Goal: Information Seeking & Learning: Learn about a topic

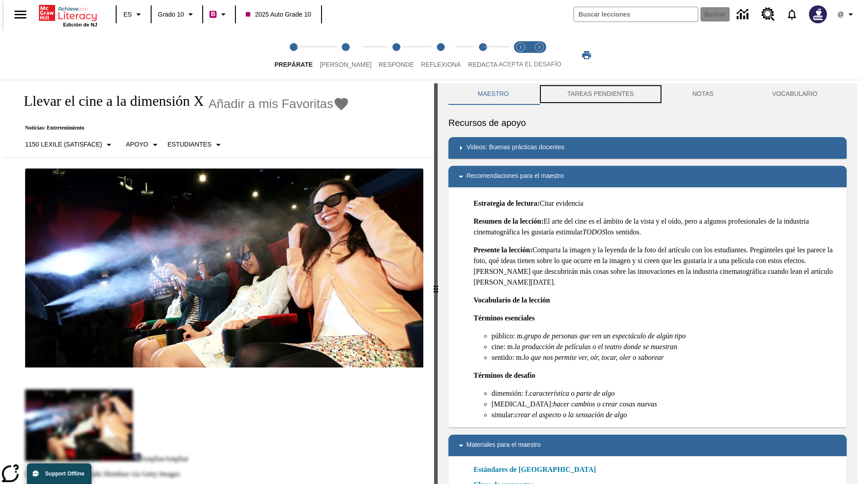
click at [600, 94] on button "TAREAS PENDIENTES" at bounding box center [600, 94] width 125 height 22
